Goal: Task Accomplishment & Management: Complete application form

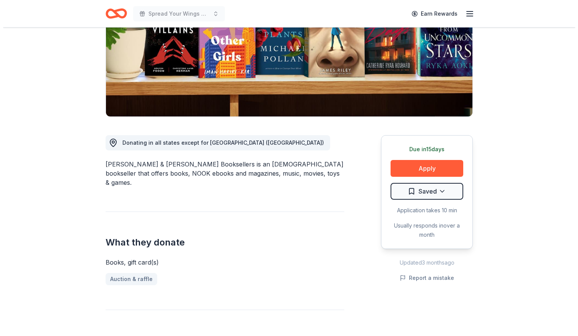
scroll to position [117, 0]
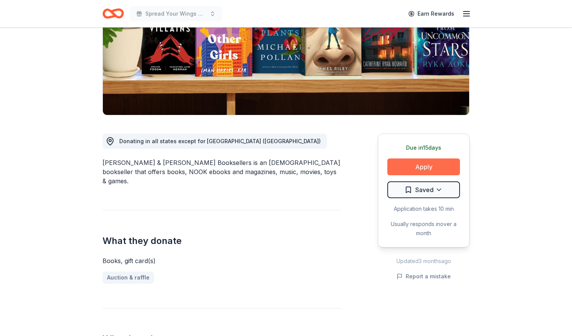
click at [442, 166] on button "Apply" at bounding box center [423, 167] width 73 height 17
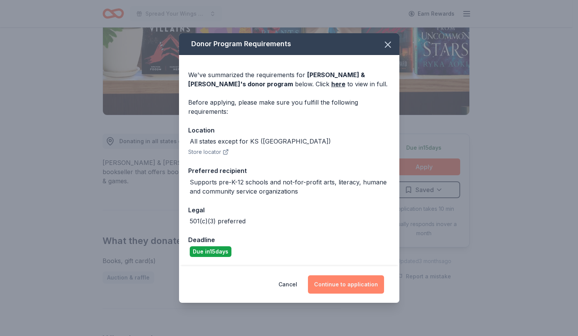
click at [335, 285] on button "Continue to application" at bounding box center [346, 285] width 76 height 18
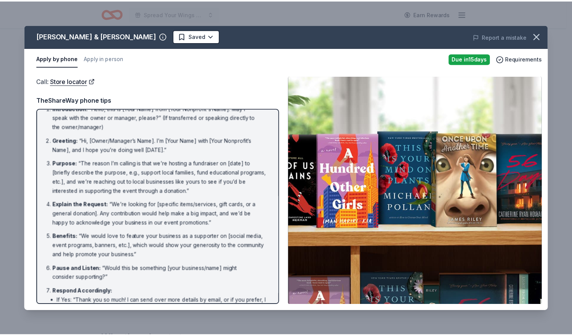
scroll to position [0, 0]
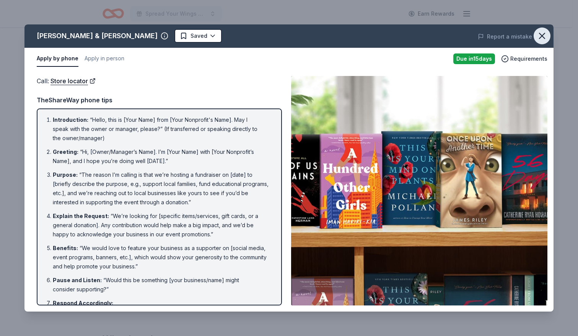
click at [540, 39] on icon "button" at bounding box center [541, 36] width 11 height 11
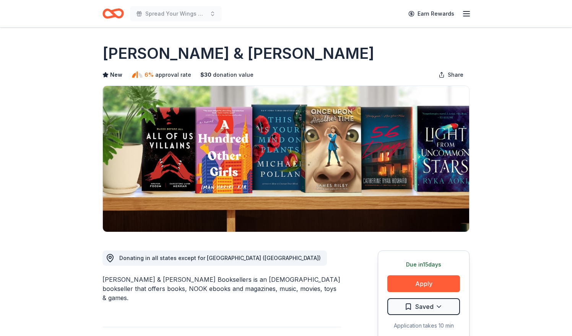
click at [112, 13] on icon "Home" at bounding box center [117, 14] width 12 height 8
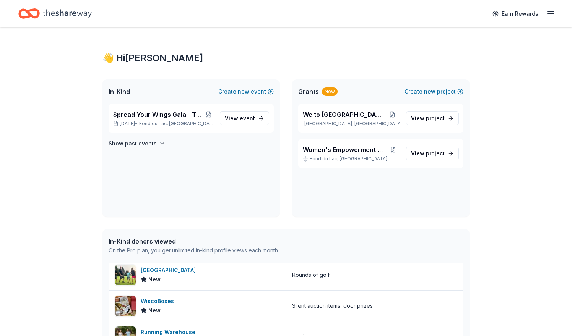
click at [71, 14] on icon "Home" at bounding box center [67, 14] width 49 height 16
click at [238, 119] on span "View event" at bounding box center [240, 118] width 30 height 9
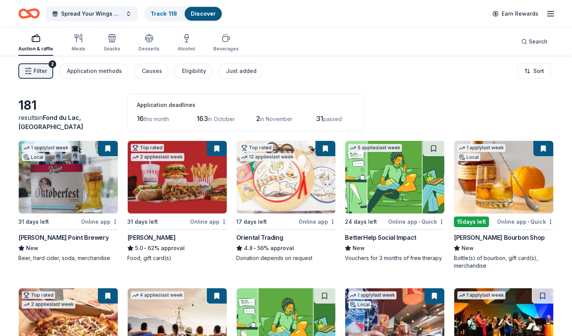
click at [406, 178] on img at bounding box center [394, 177] width 99 height 73
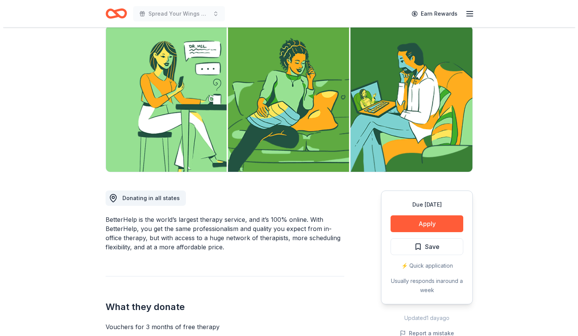
scroll to position [65, 0]
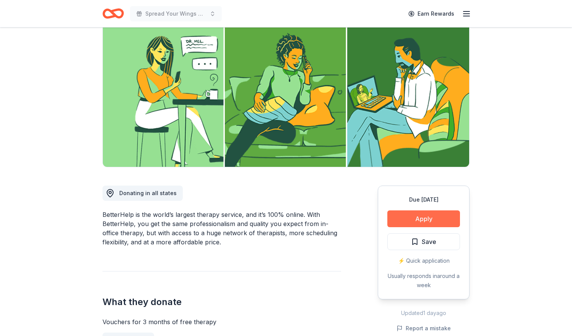
click at [445, 220] on button "Apply" at bounding box center [423, 219] width 73 height 17
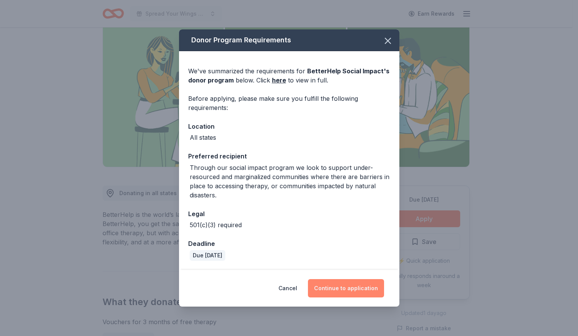
click at [329, 288] on button "Continue to application" at bounding box center [346, 288] width 76 height 18
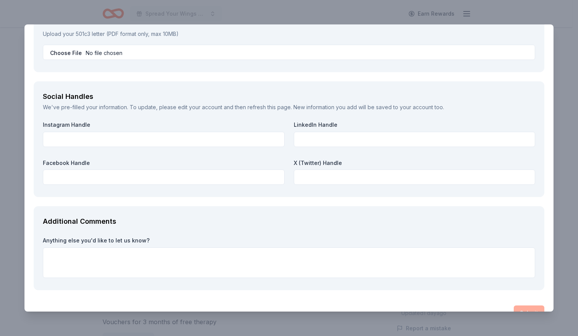
scroll to position [885, 0]
